Goal: Find specific fact: Find specific page/section

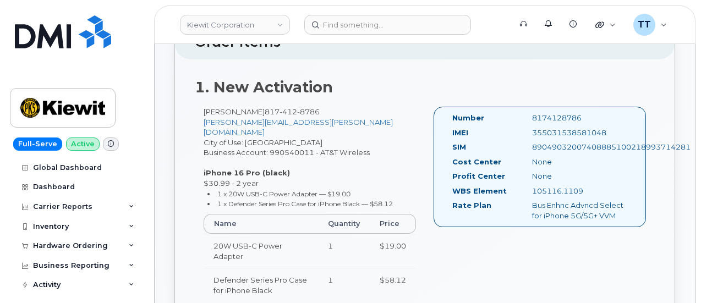
scroll to position [385, 0]
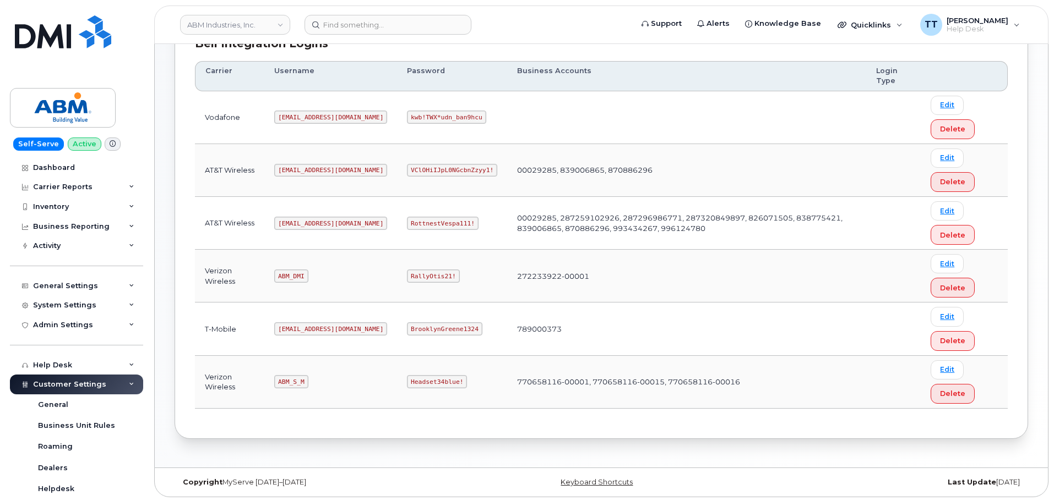
scroll to position [172, 0]
click at [292, 275] on code "ABM_DMI" at bounding box center [291, 274] width 34 height 13
copy code "ABM_DMI"
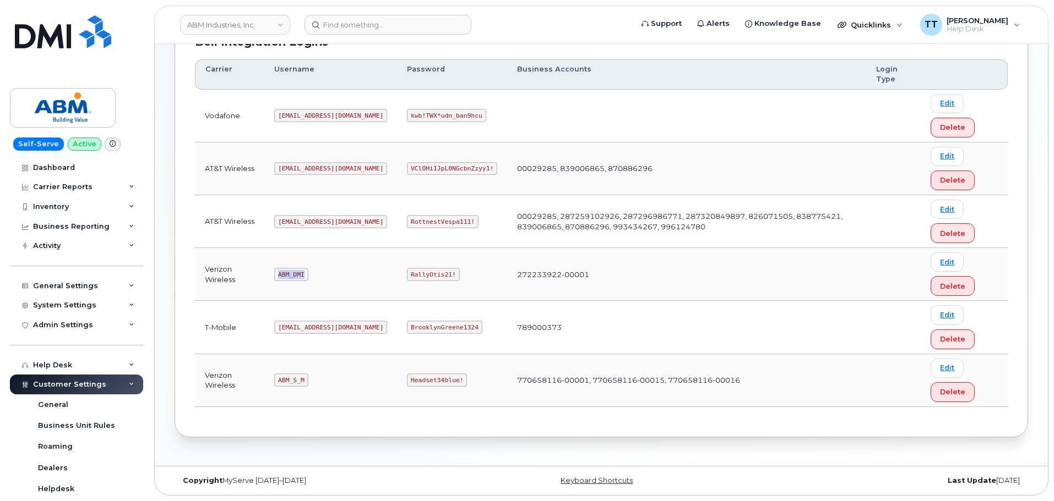
click at [340, 263] on td "ABM_DMI" at bounding box center [330, 274] width 133 height 53
click at [407, 271] on code "RallyOtis21!" at bounding box center [433, 274] width 52 height 13
copy code "RallyOtis21!"
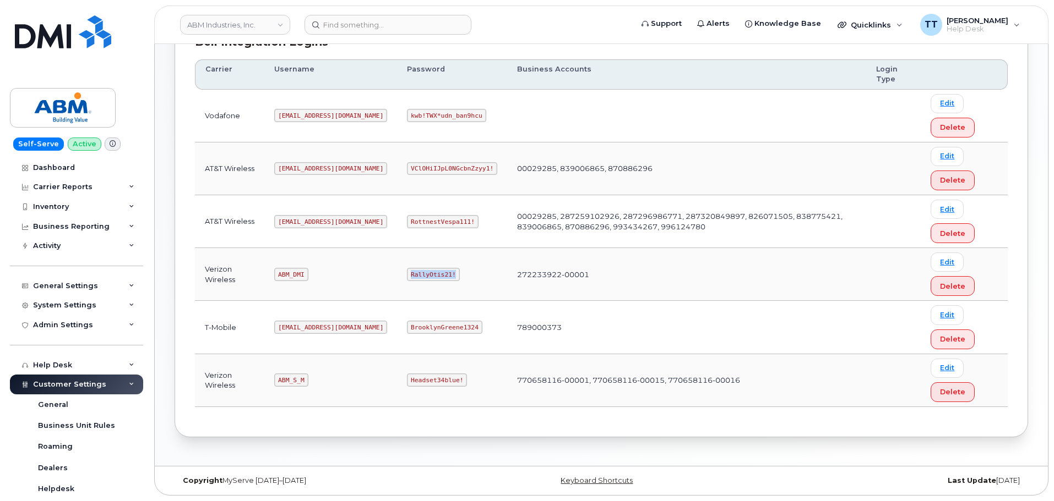
click at [441, 274] on td "RallyOtis21!" at bounding box center [452, 274] width 110 height 53
click at [282, 382] on code "ABM_S_M" at bounding box center [291, 380] width 34 height 13
copy code "ABM_S_M"
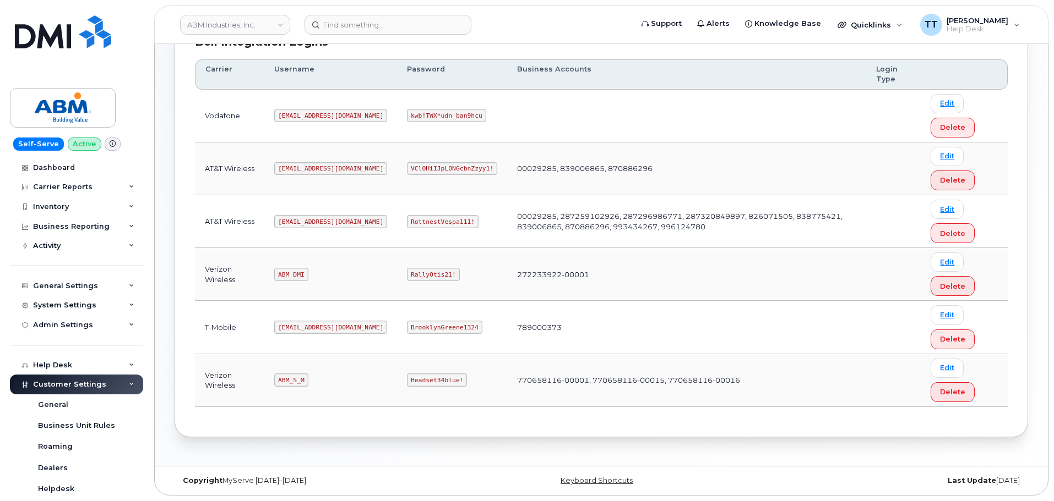
click at [407, 379] on code "Headset34blue!" at bounding box center [437, 380] width 60 height 13
copy code "Headset34blue!"
click at [438, 358] on td "Headset34blue!" at bounding box center [452, 381] width 110 height 53
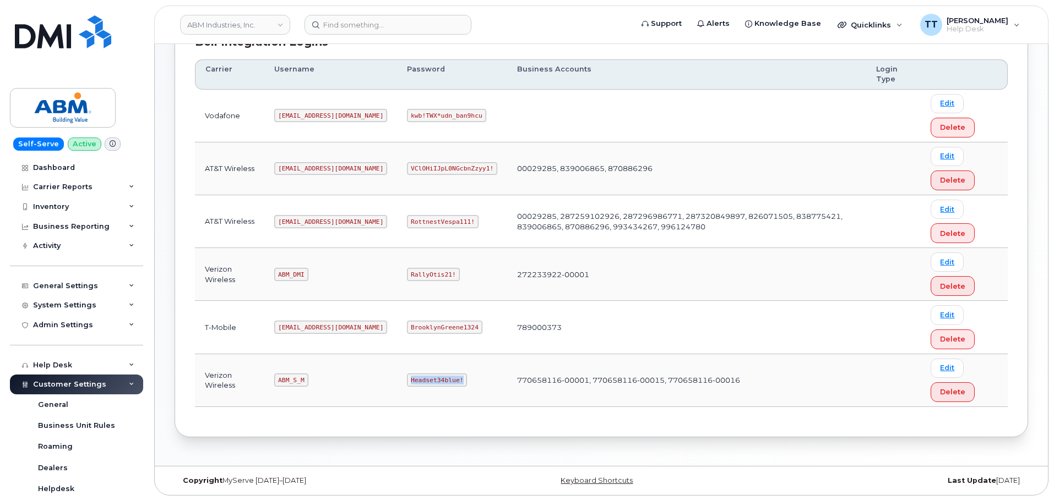
click at [407, 380] on code "Headset34blue!" at bounding box center [437, 380] width 60 height 13
click at [407, 383] on code "Headset34blue!" at bounding box center [437, 380] width 60 height 13
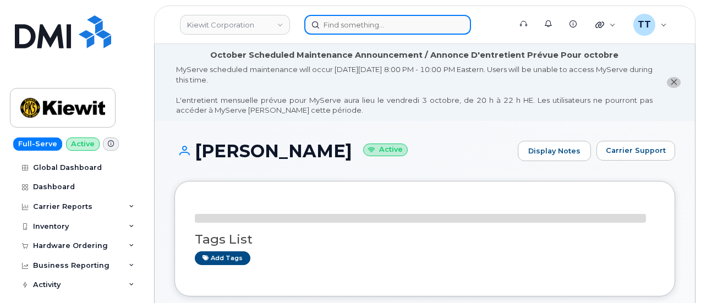
click at [340, 23] on input at bounding box center [387, 25] width 167 height 20
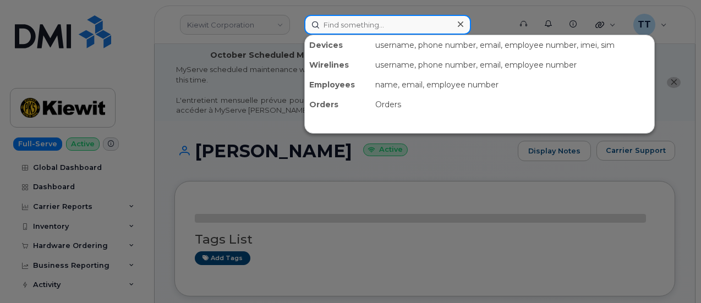
paste input "202-381-8241"
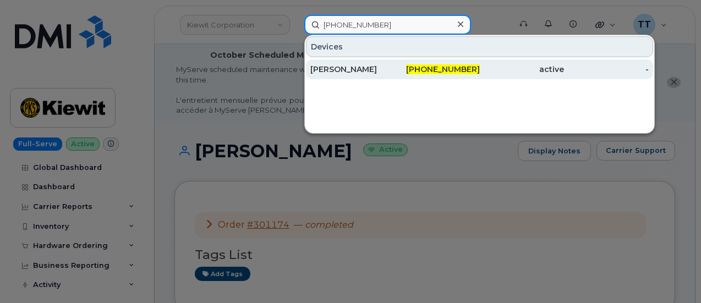
type input "202-381-8241"
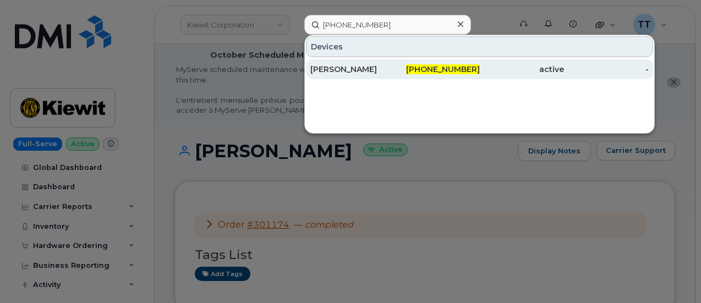
click at [361, 69] on div "[PERSON_NAME]" at bounding box center [352, 69] width 85 height 11
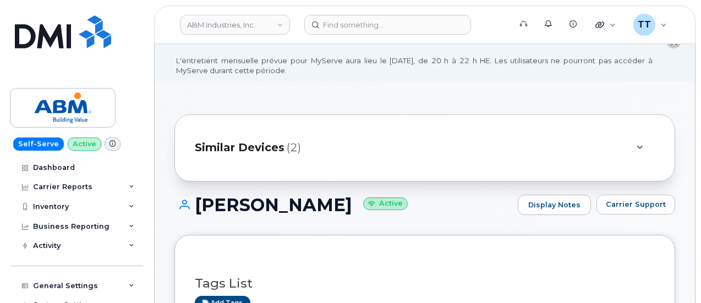
scroll to position [55, 0]
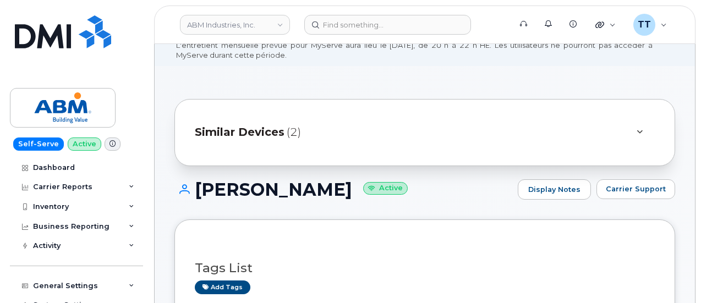
click at [287, 186] on h1 "[PERSON_NAME] Active" at bounding box center [344, 189] width 338 height 19
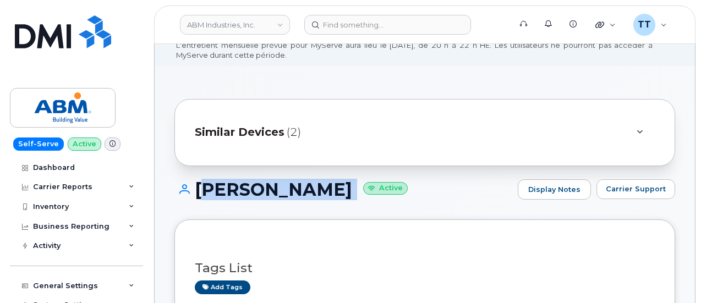
click at [287, 186] on h1 "[PERSON_NAME] Active" at bounding box center [344, 189] width 338 height 19
copy h1 "[PERSON_NAME]"
click at [347, 199] on h1 "[PERSON_NAME] Active" at bounding box center [344, 189] width 338 height 19
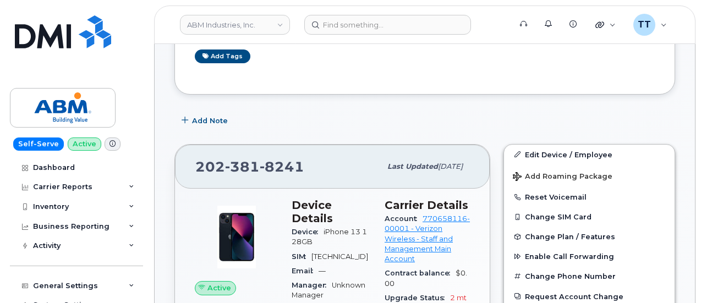
scroll to position [385, 0]
